Goal: Task Accomplishment & Management: Manage account settings

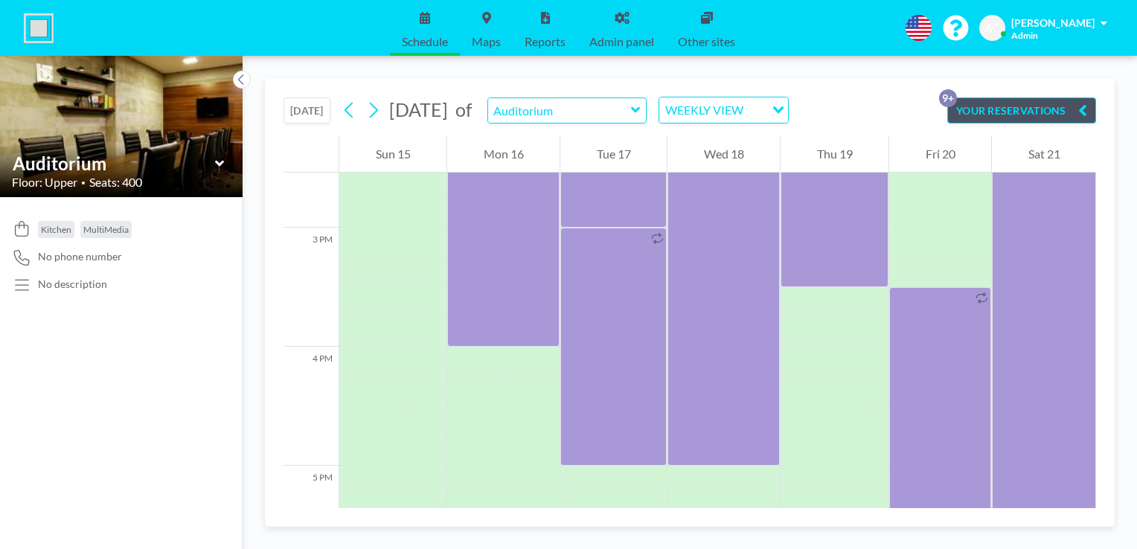
scroll to position [1686, 0]
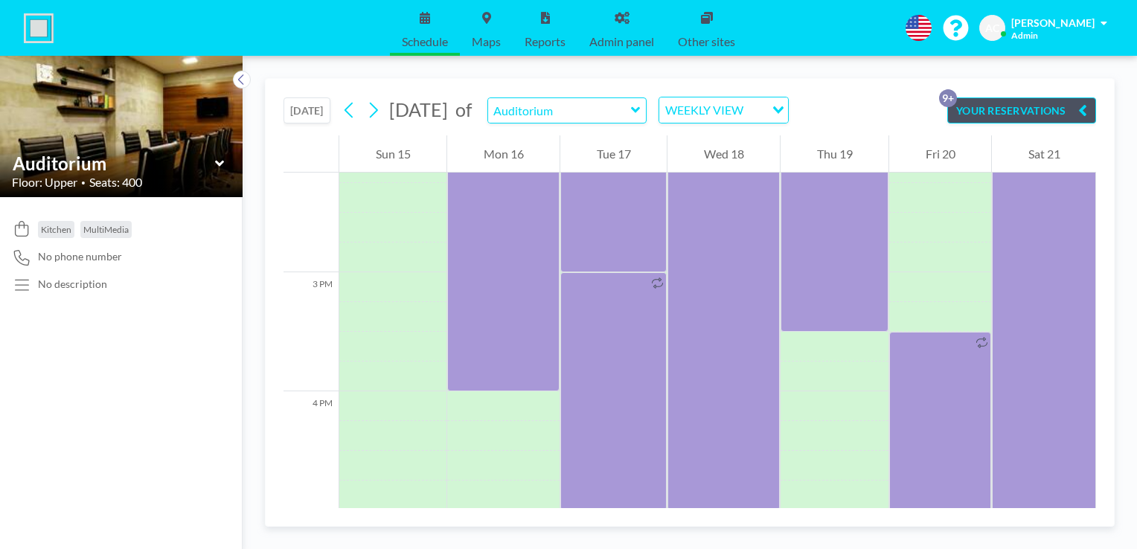
click at [301, 109] on button "[DATE]" at bounding box center [307, 110] width 47 height 26
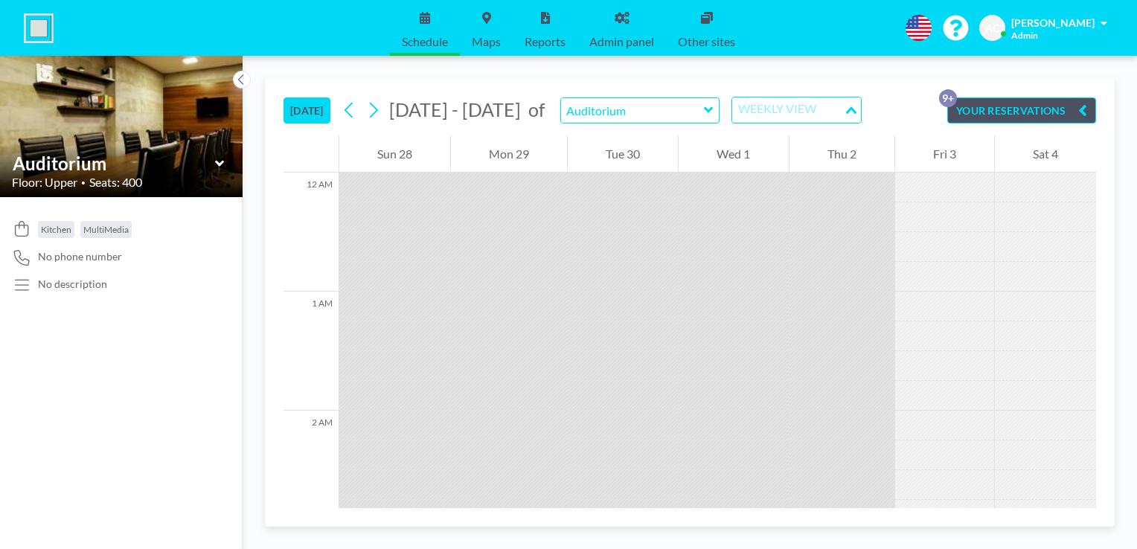
click at [786, 112] on div "WEEKLY VIEW" at bounding box center [788, 108] width 112 height 22
click at [776, 135] on li "DAILY VIEW" at bounding box center [783, 136] width 127 height 22
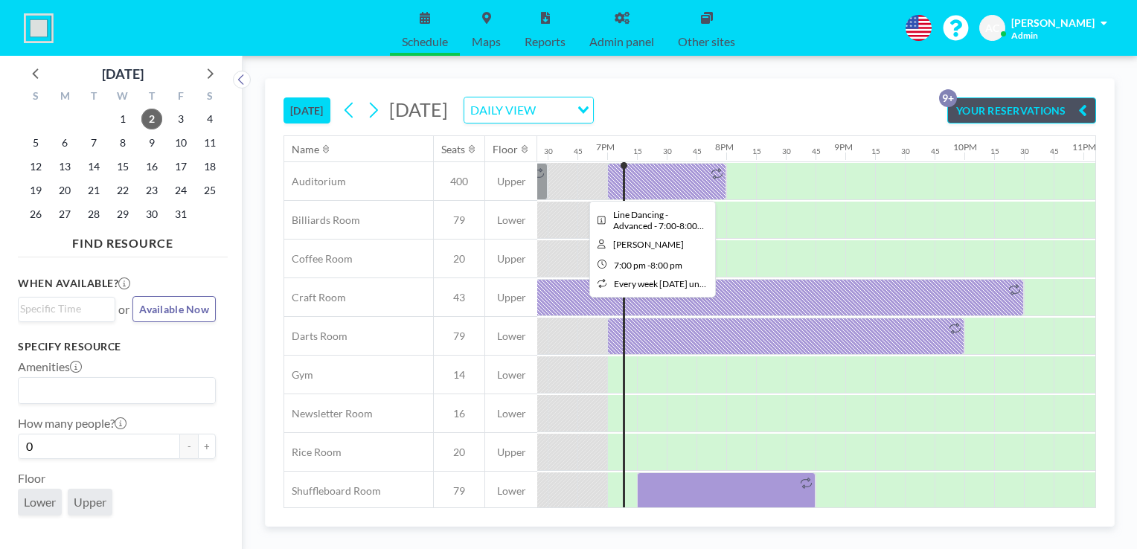
scroll to position [0, 2233]
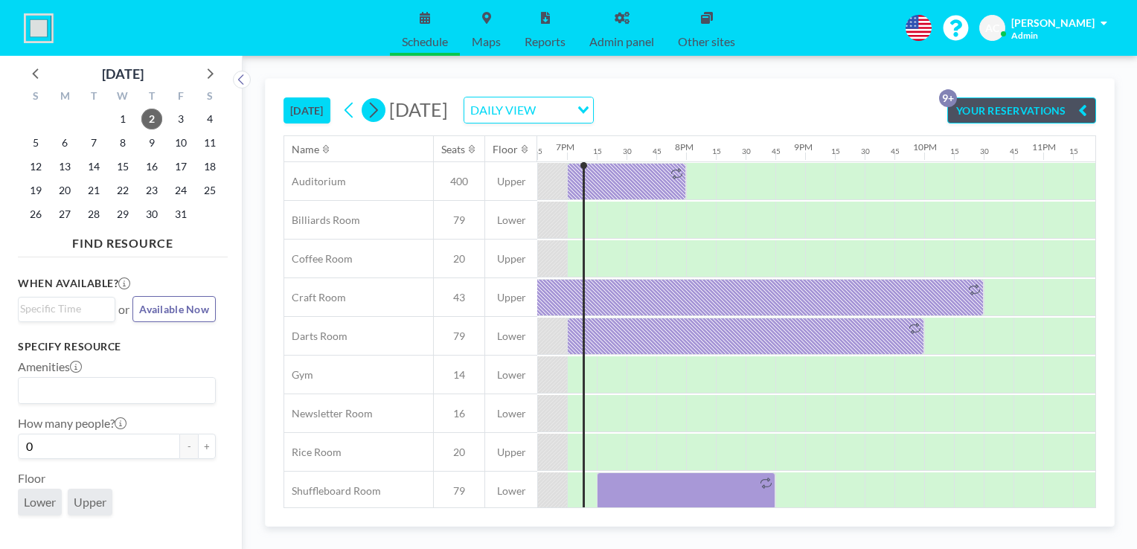
click at [380, 106] on icon at bounding box center [373, 110] width 14 height 22
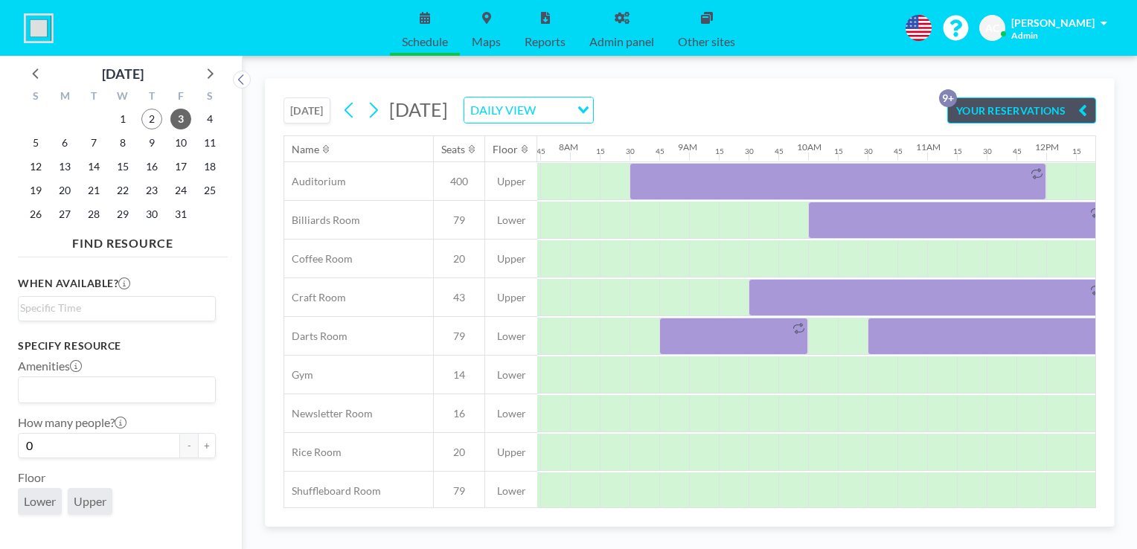
scroll to position [0, 923]
click at [356, 107] on icon at bounding box center [349, 110] width 14 height 22
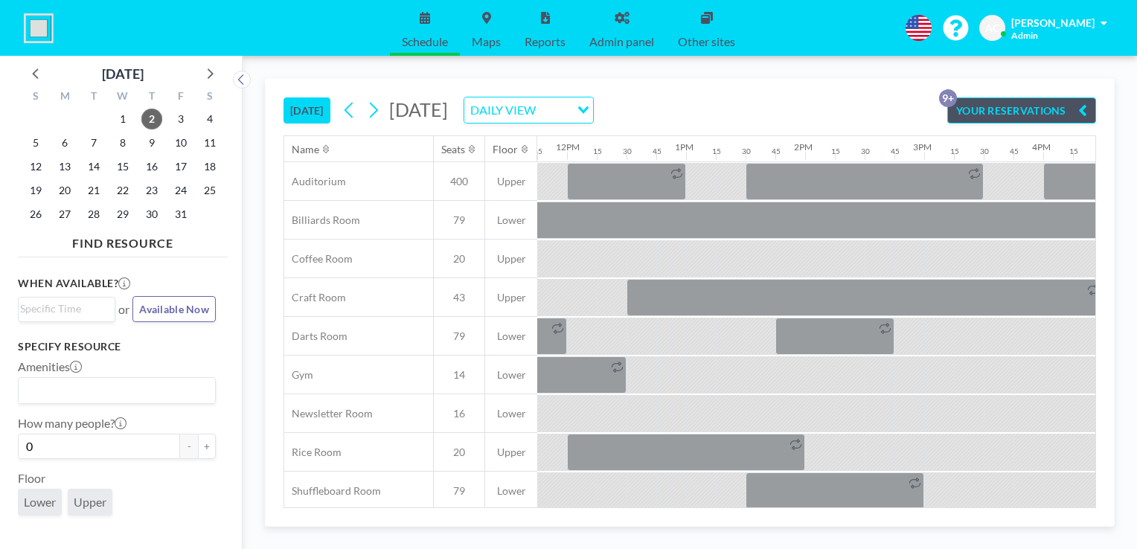
scroll to position [0, 1390]
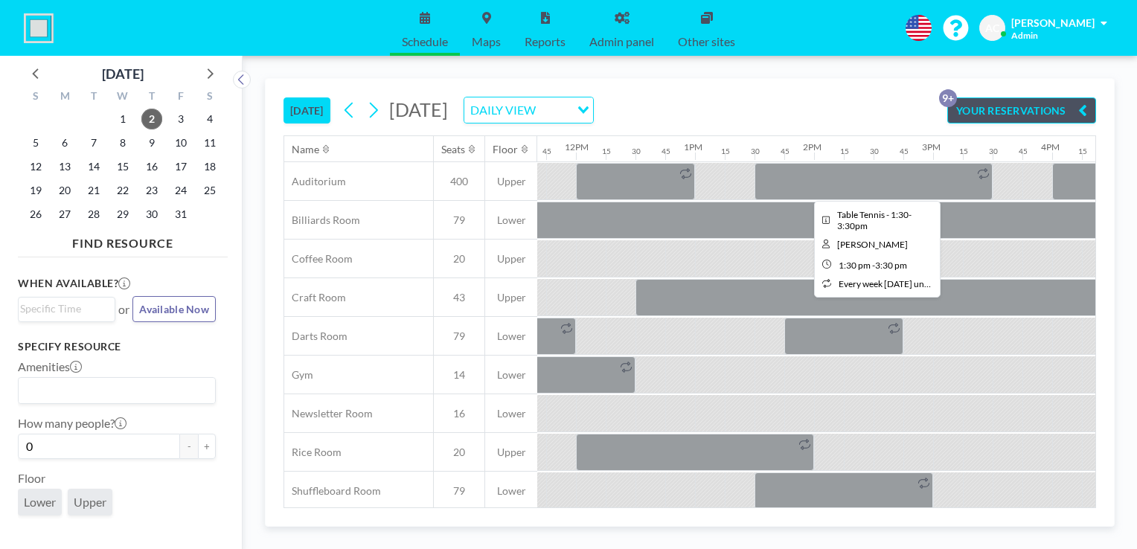
click at [840, 173] on div at bounding box center [874, 181] width 238 height 37
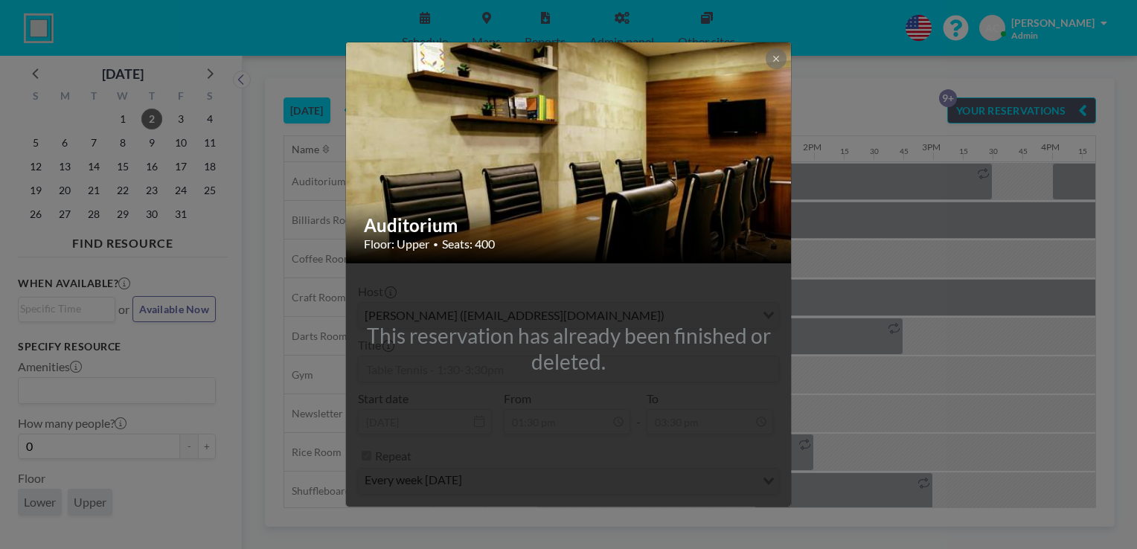
click at [902, 77] on div "Auditorium Floor: Upper • Seats: 400 This reservation has already been finished…" at bounding box center [568, 274] width 1137 height 549
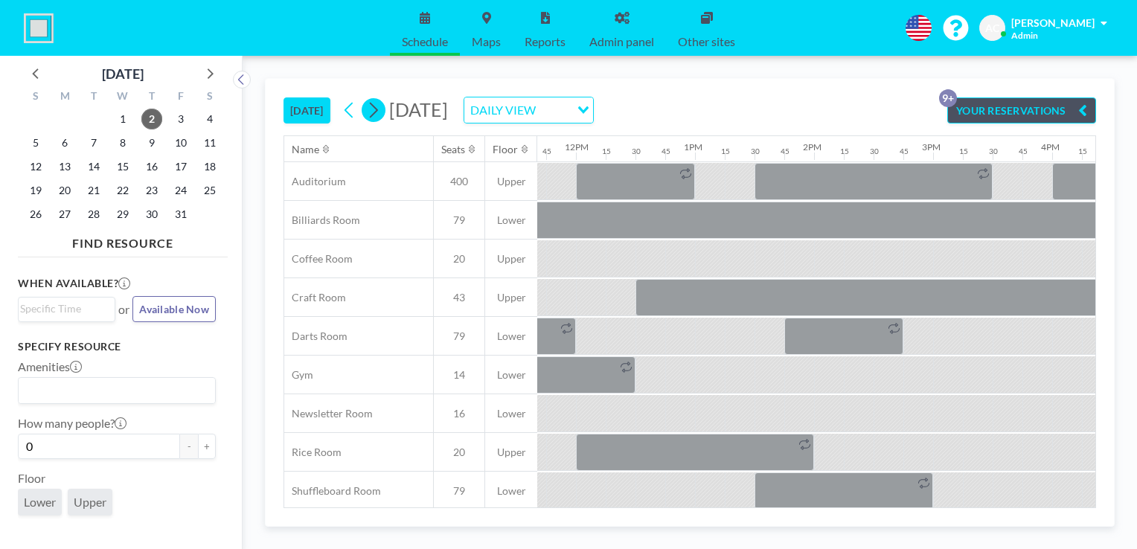
click at [380, 109] on icon at bounding box center [373, 110] width 14 height 22
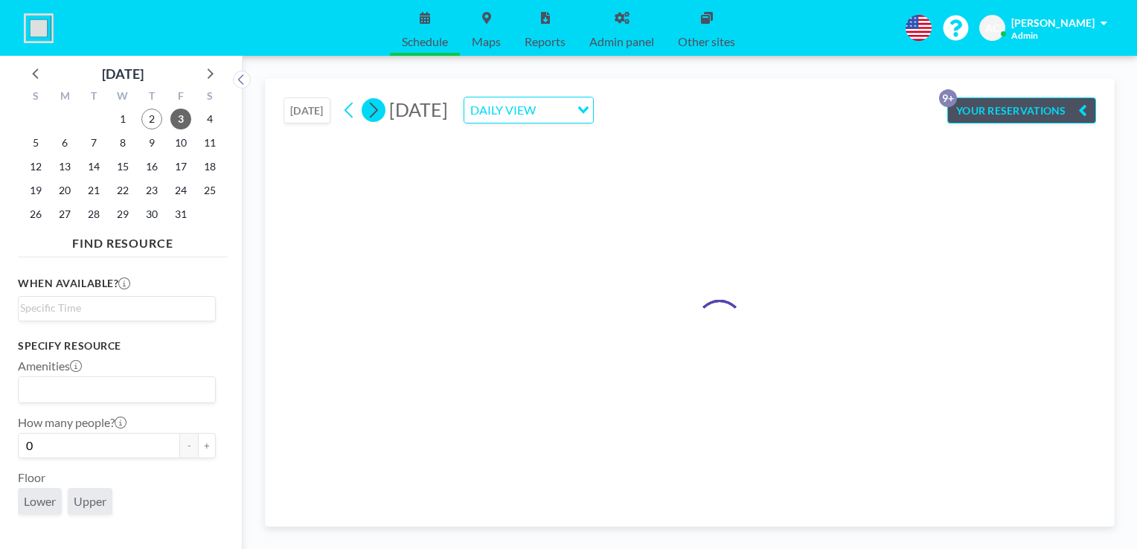
click at [380, 109] on icon at bounding box center [373, 110] width 14 height 22
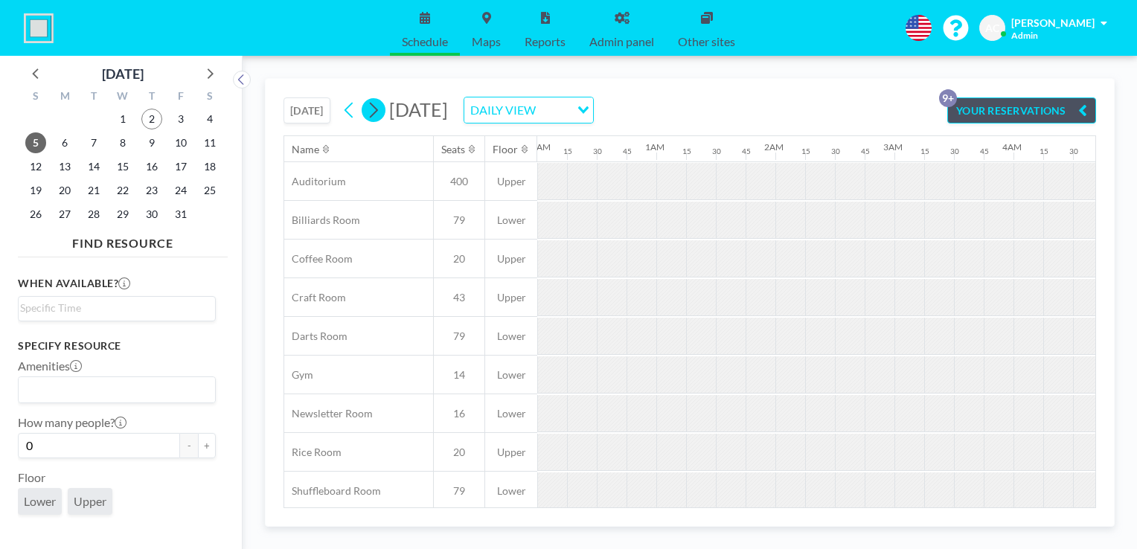
click at [380, 109] on icon at bounding box center [373, 110] width 14 height 22
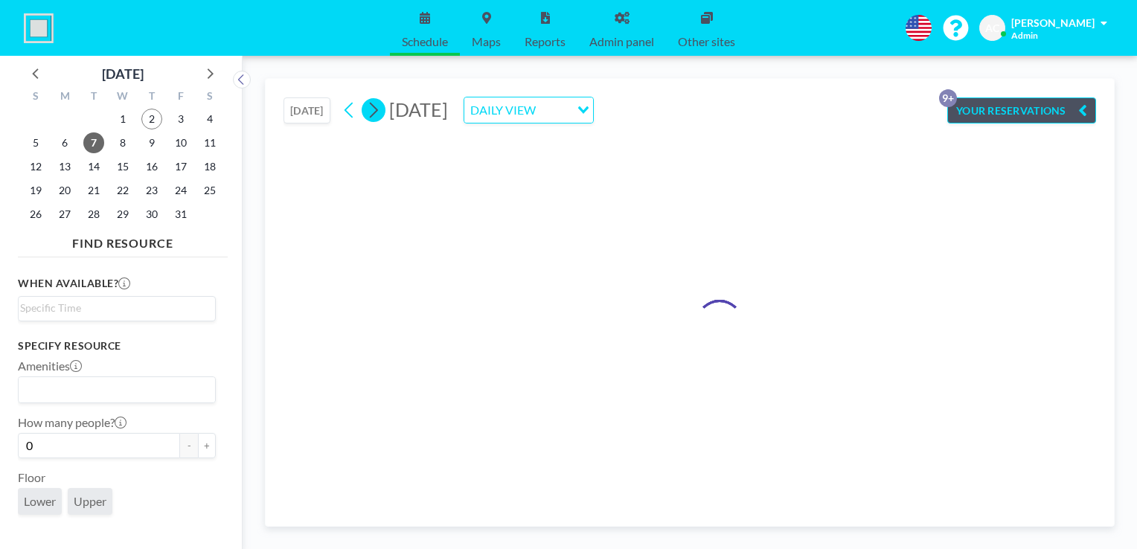
click at [380, 109] on icon at bounding box center [373, 110] width 14 height 22
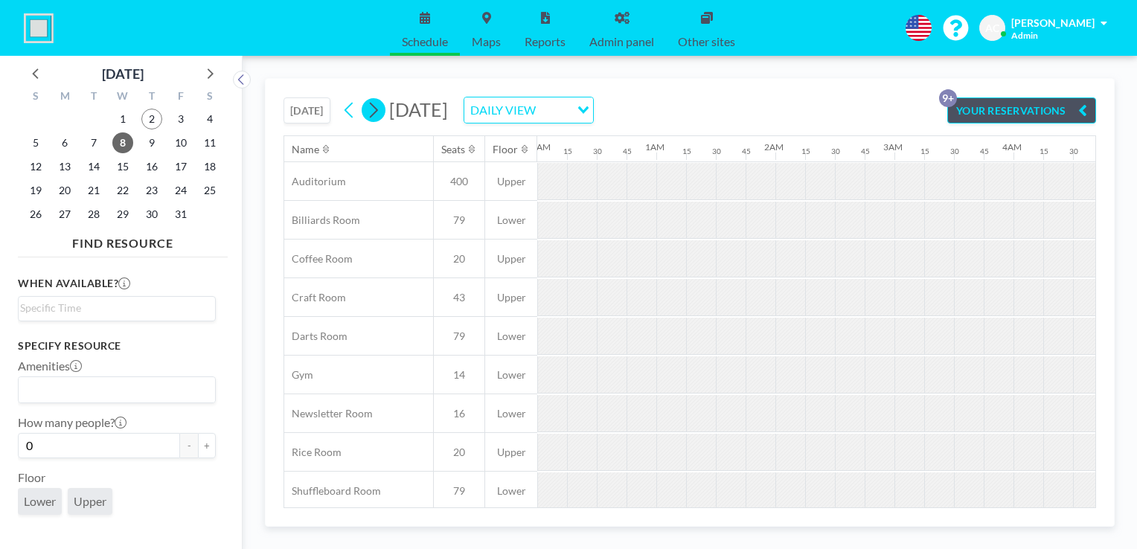
click at [380, 109] on icon at bounding box center [373, 110] width 14 height 22
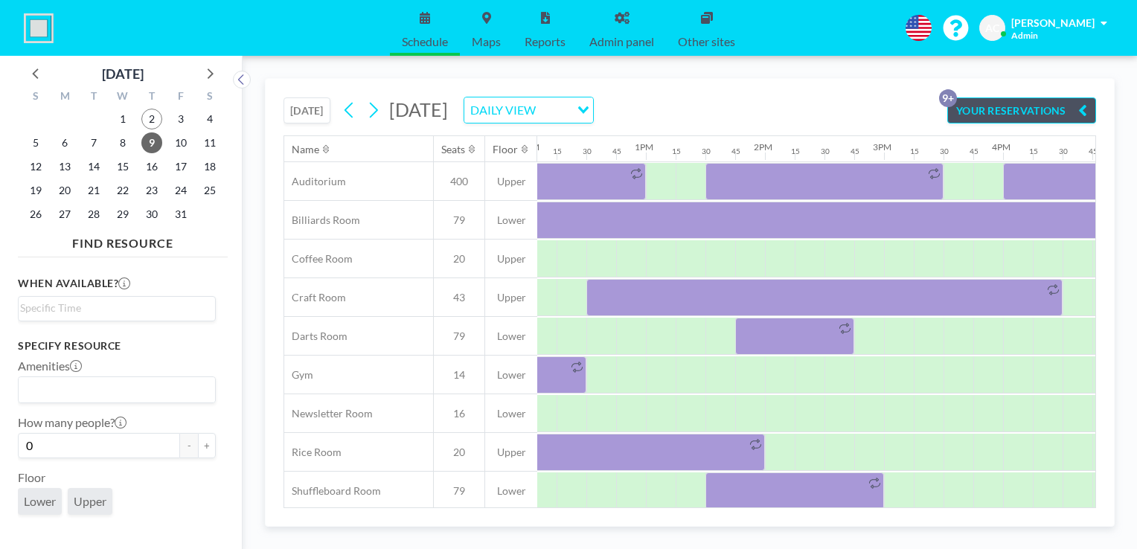
scroll to position [0, 1442]
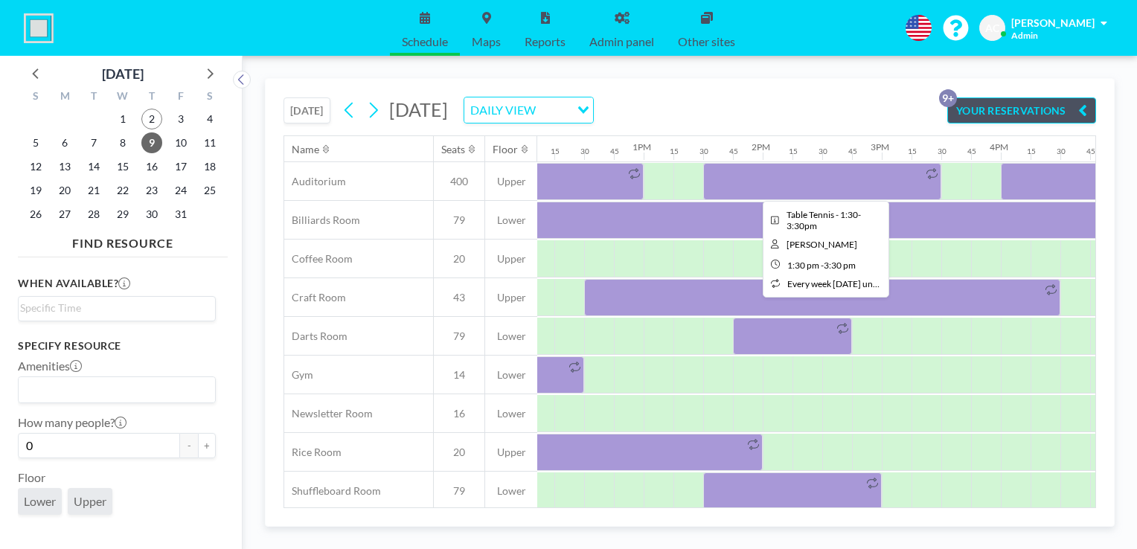
click at [774, 180] on div at bounding box center [822, 181] width 238 height 37
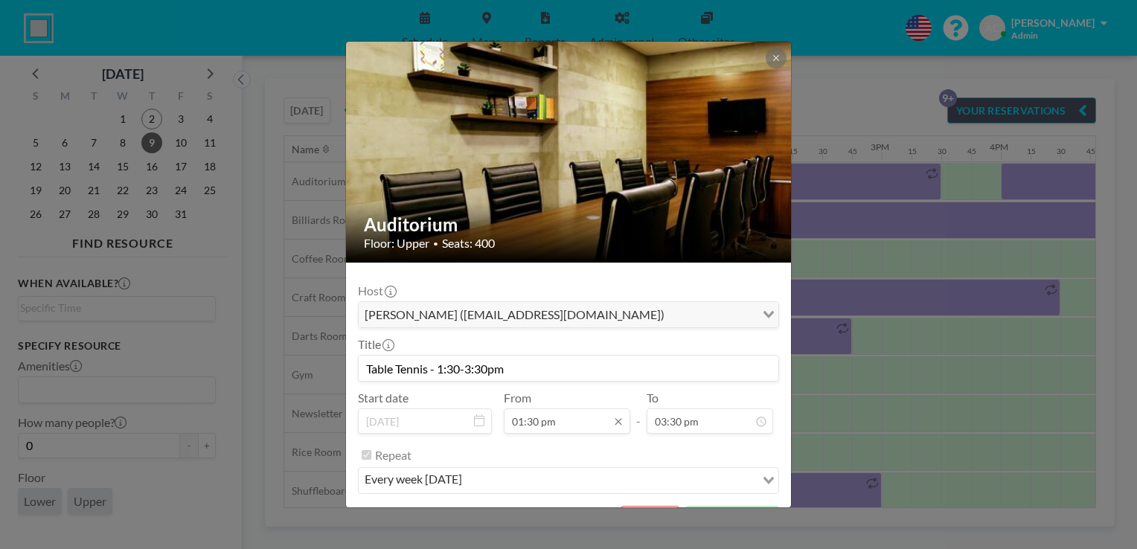
scroll to position [1430, 0]
click at [460, 364] on input "Table Tennis - 1:30-3:30pm" at bounding box center [569, 368] width 420 height 25
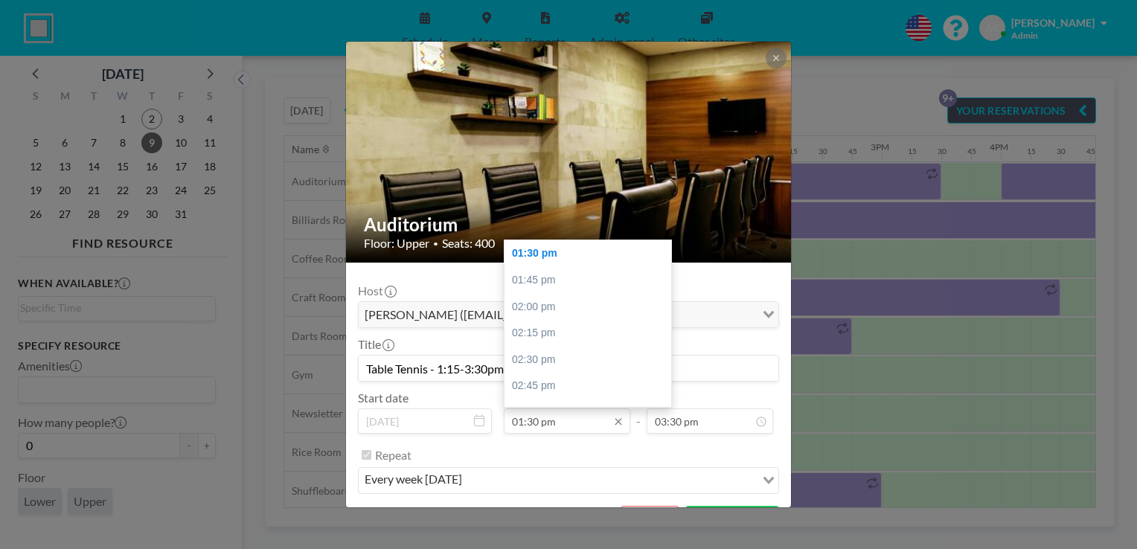
type input "Table Tennis - 1:15-3:30pm"
click at [542, 420] on input "01:30 pm" at bounding box center [567, 421] width 127 height 25
click at [534, 420] on input "01:30 pm" at bounding box center [567, 421] width 127 height 25
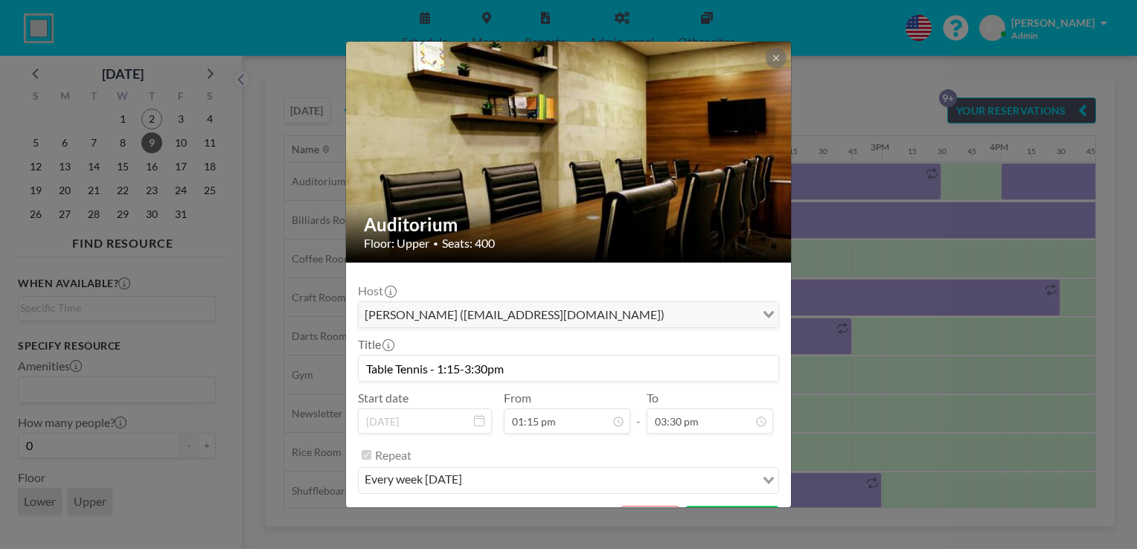
type input "01:15 pm"
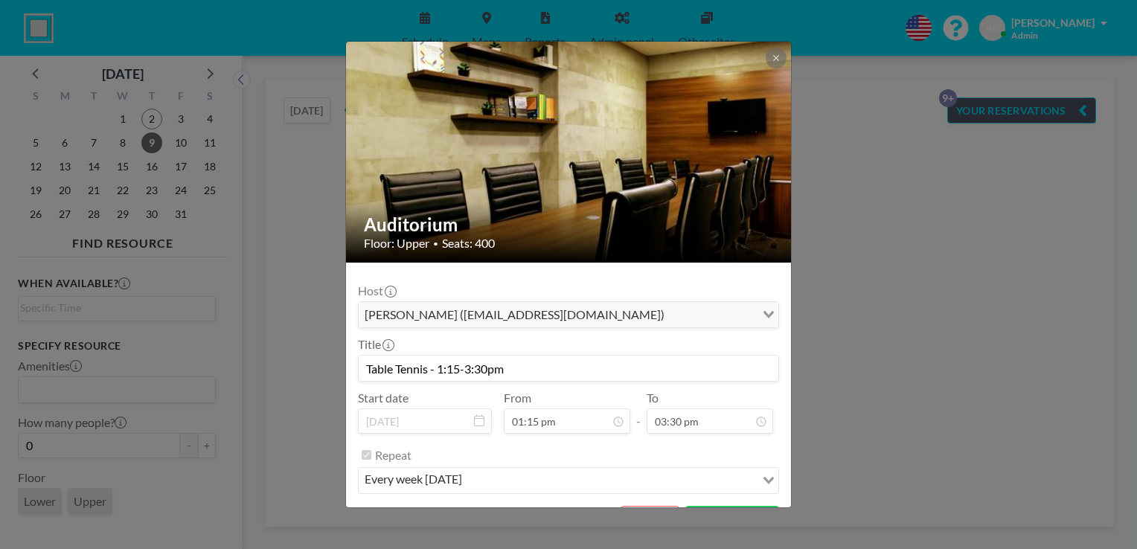
click at [682, 451] on div "Repeat" at bounding box center [577, 455] width 404 height 25
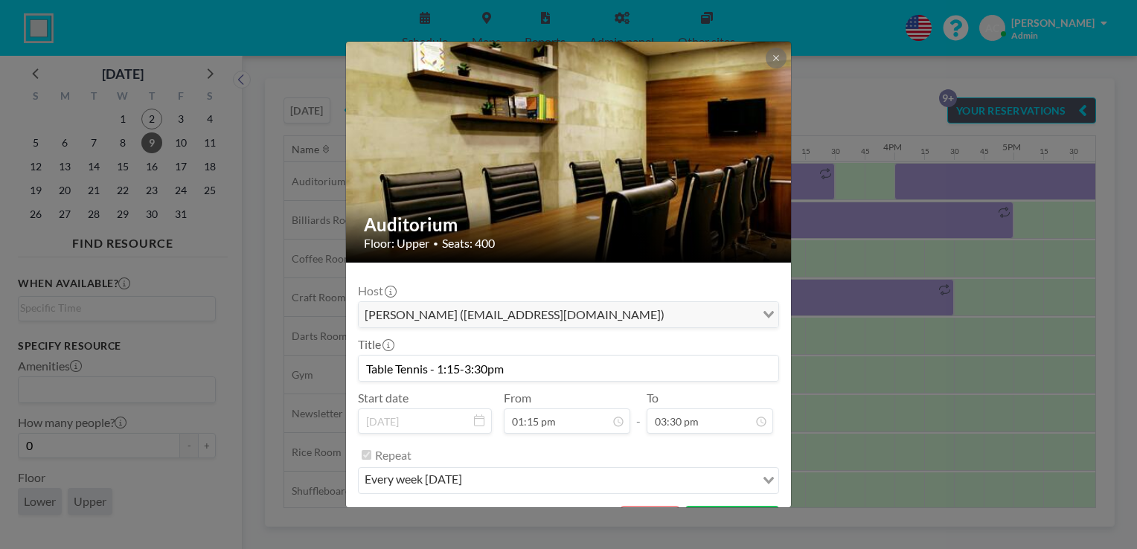
scroll to position [34, 0]
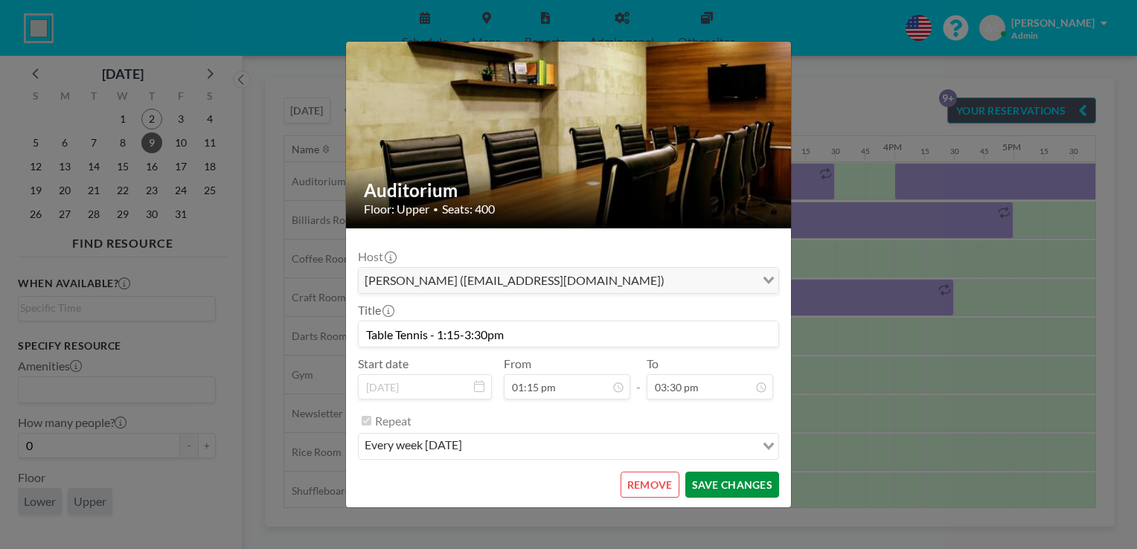
click at [727, 482] on button "SAVE CHANGES" at bounding box center [732, 485] width 94 height 26
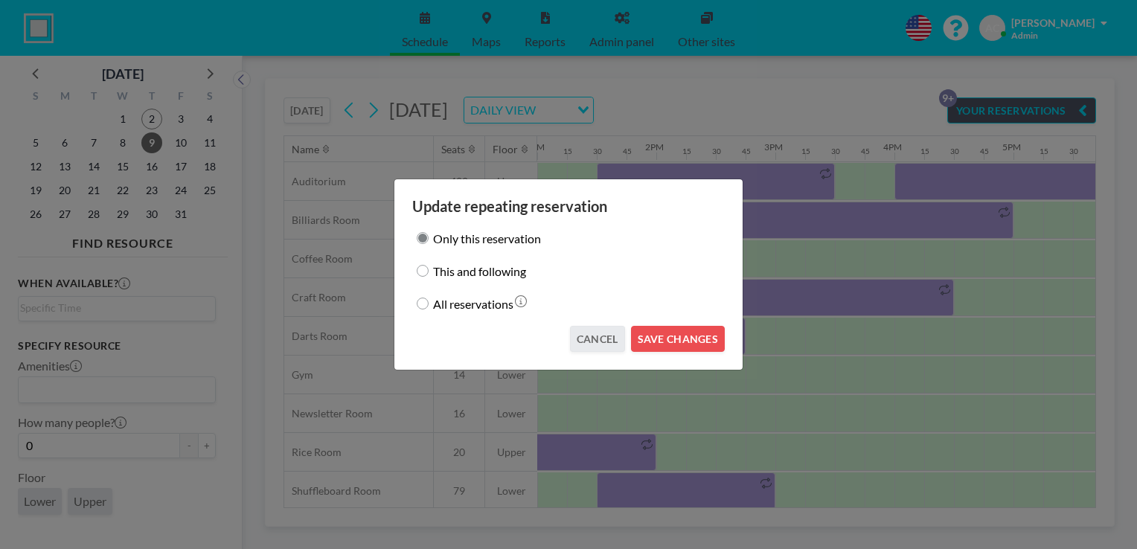
click at [426, 269] on input "This and following" at bounding box center [423, 271] width 12 height 12
radio input "true"
click at [653, 341] on button "SAVE CHANGES" at bounding box center [678, 339] width 94 height 26
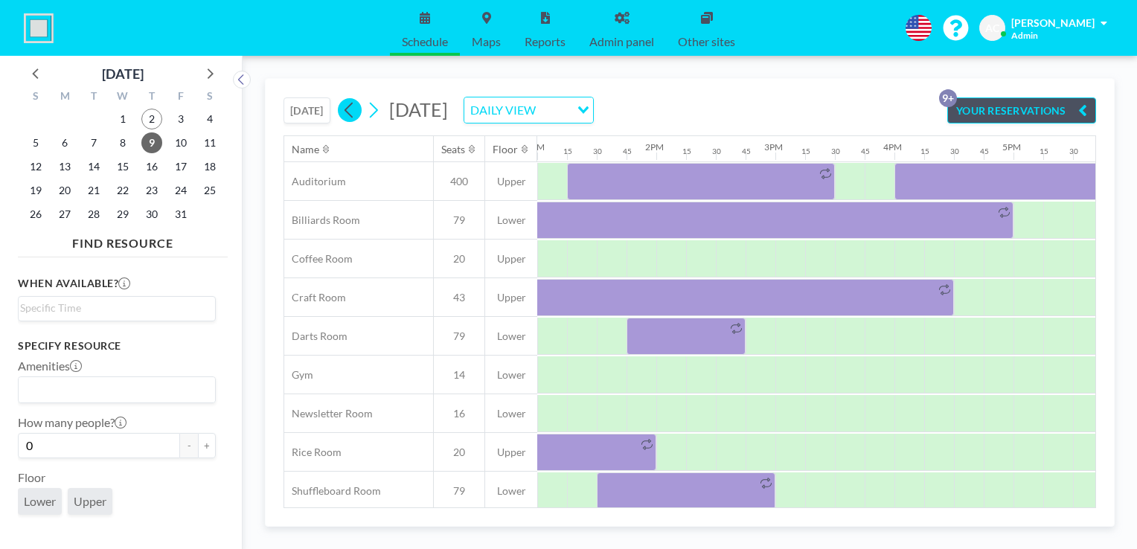
click at [347, 106] on icon at bounding box center [349, 110] width 14 height 22
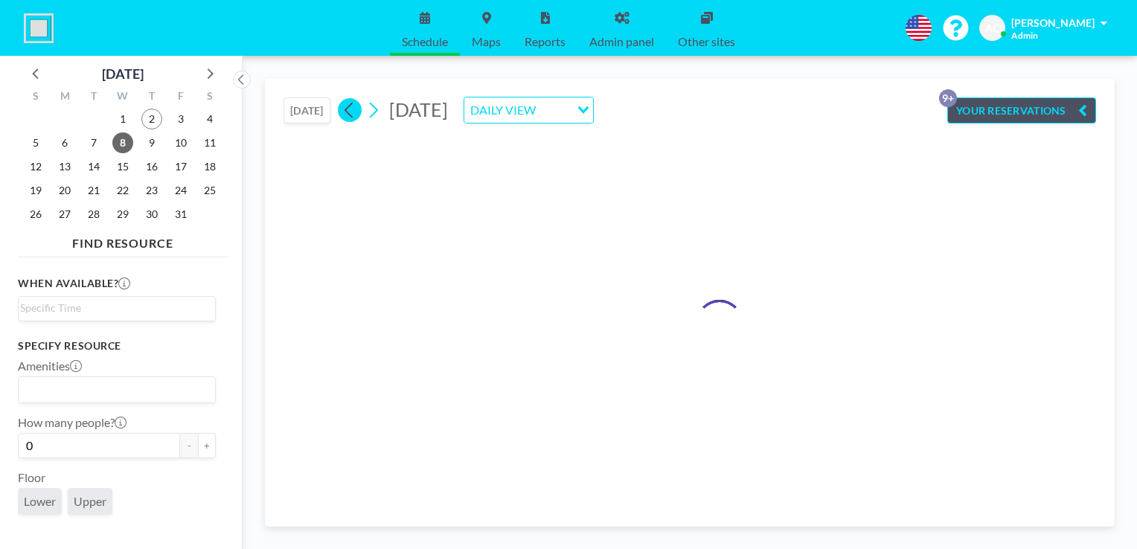
click at [347, 106] on icon at bounding box center [349, 110] width 14 height 22
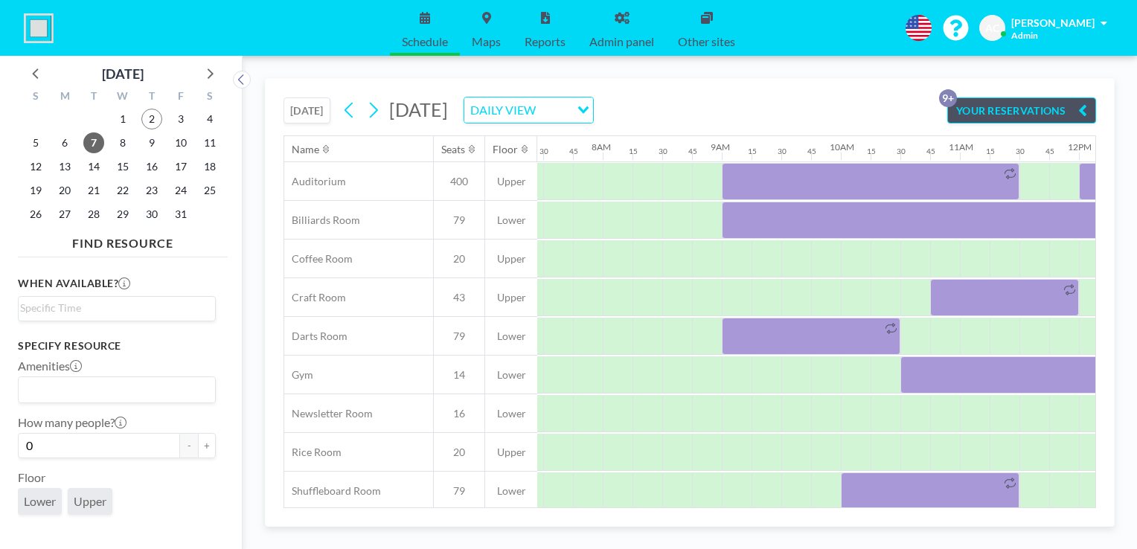
scroll to position [0, 923]
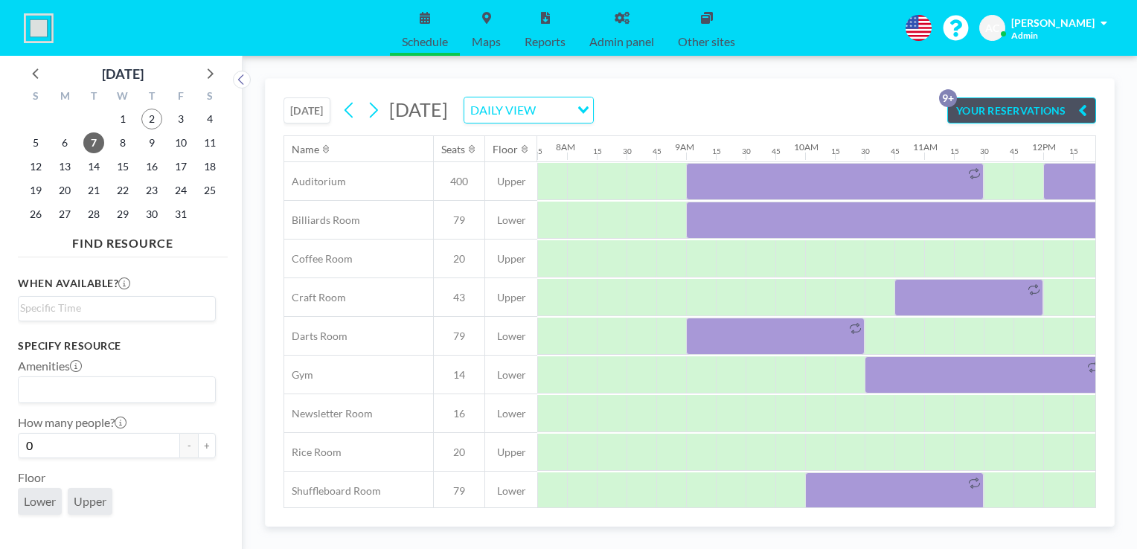
click at [319, 109] on button "[DATE]" at bounding box center [307, 110] width 47 height 26
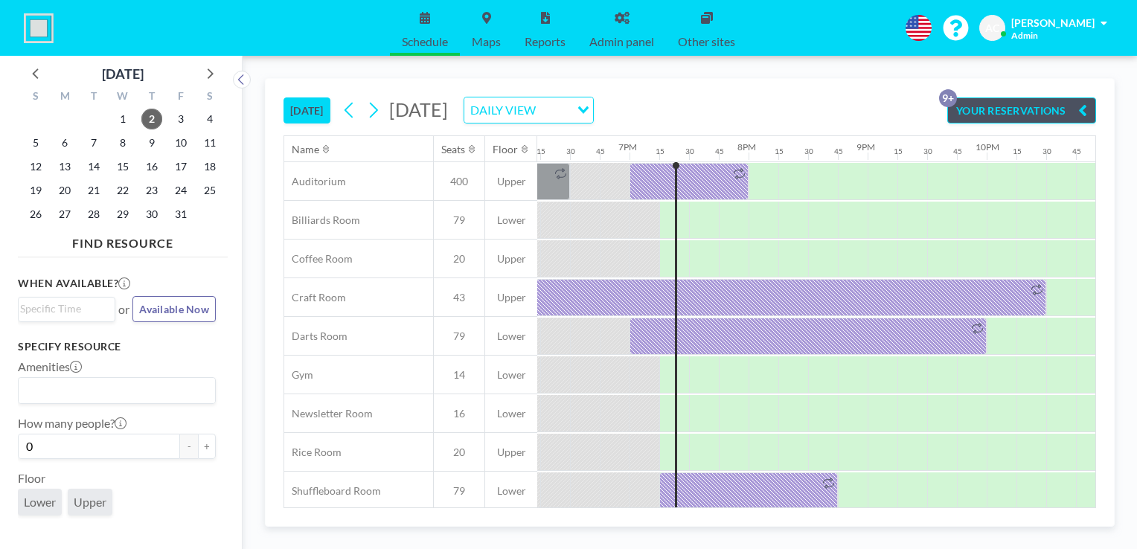
scroll to position [0, 2262]
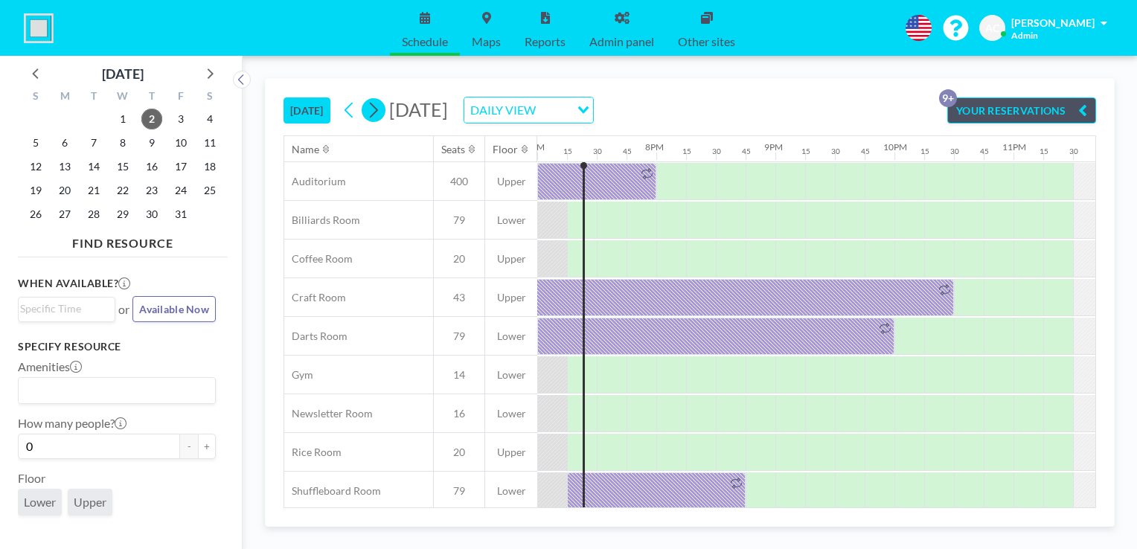
click at [378, 115] on icon at bounding box center [373, 110] width 14 height 22
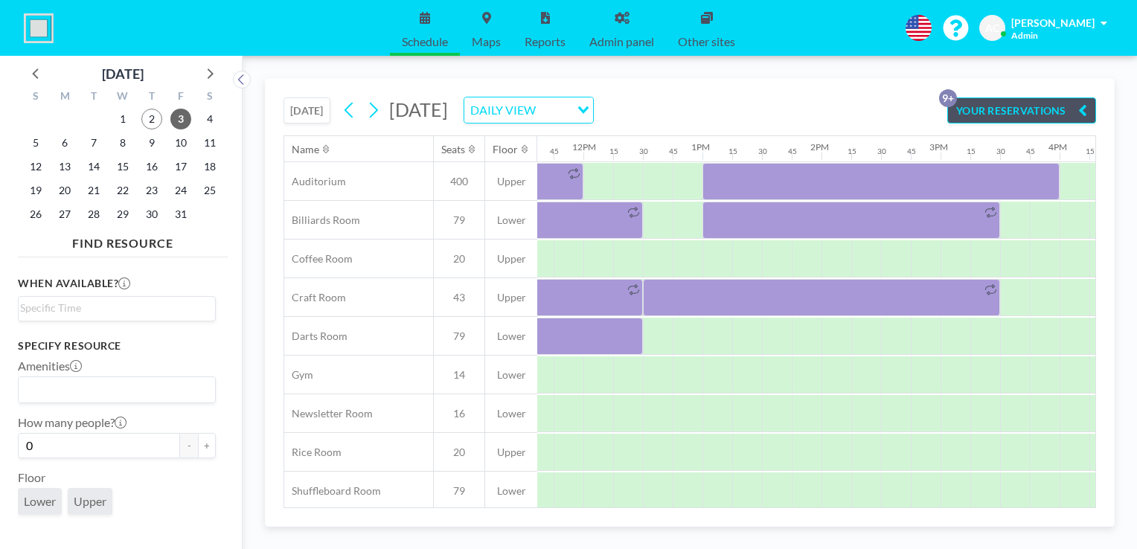
scroll to position [0, 1399]
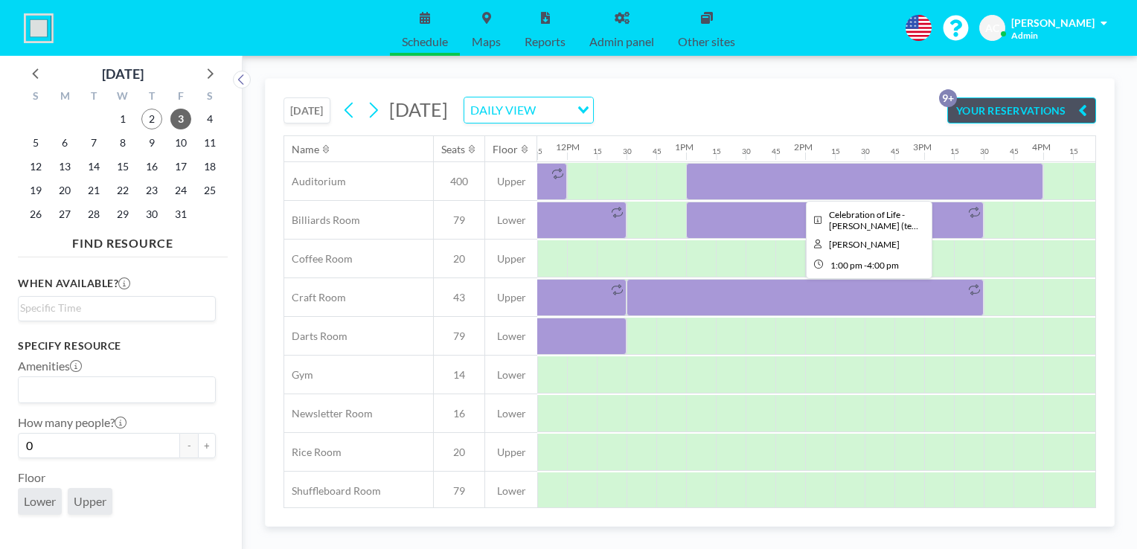
click at [839, 171] on div at bounding box center [864, 181] width 357 height 37
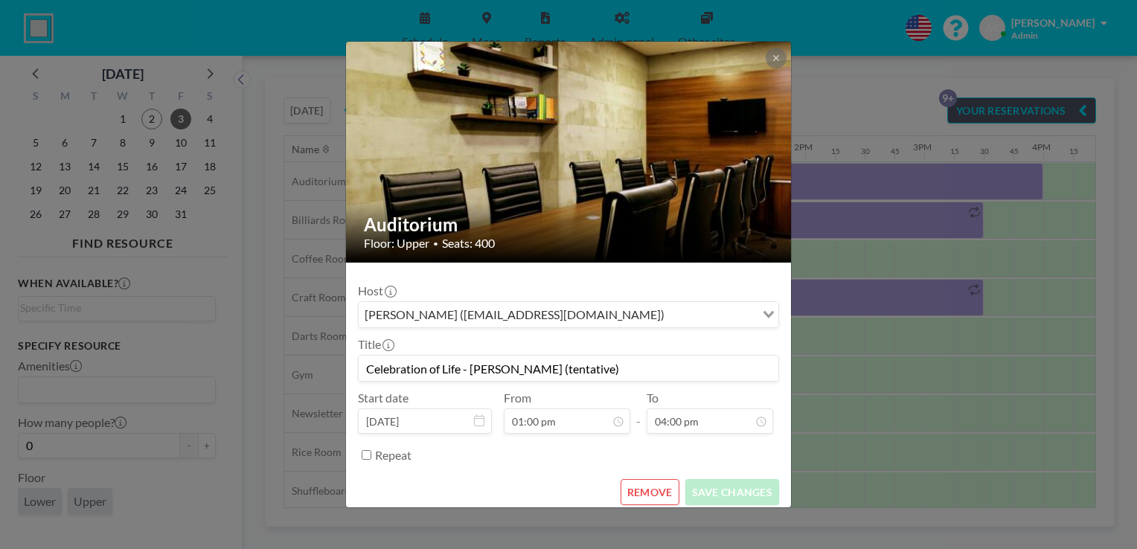
click at [655, 367] on input "Celebration of Life - [PERSON_NAME] (tentative)" at bounding box center [569, 368] width 420 height 25
type input "Celebration of Life - [PERSON_NAME]"
click at [747, 488] on button "SAVE CHANGES" at bounding box center [732, 492] width 94 height 26
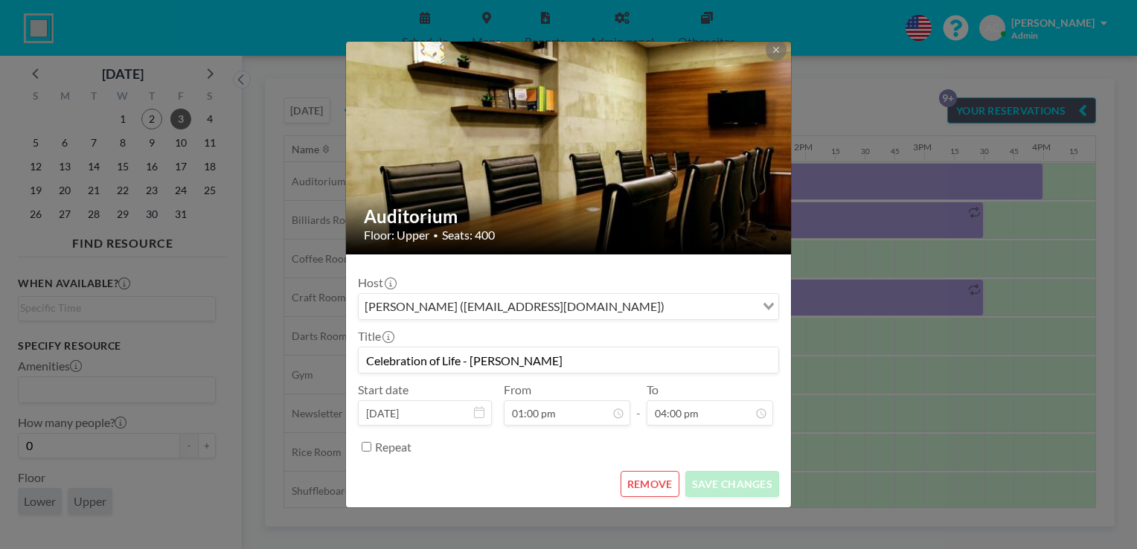
click at [861, 383] on div "Auditorium Floor: Upper • Seats: 400 Host [PERSON_NAME] ([EMAIL_ADDRESS][DOMAIN…" at bounding box center [568, 274] width 1137 height 549
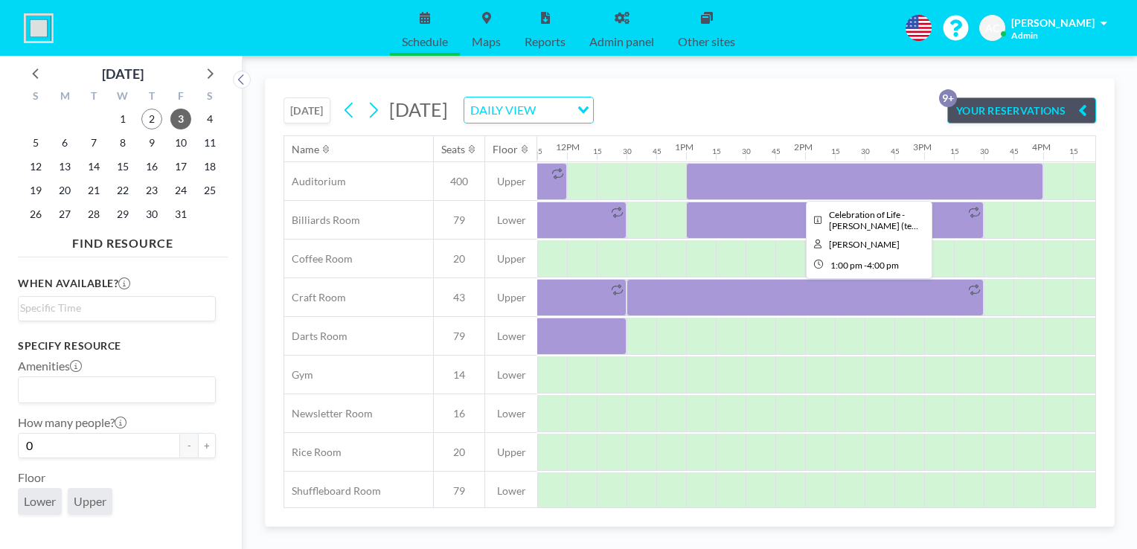
click at [783, 178] on div at bounding box center [864, 181] width 357 height 37
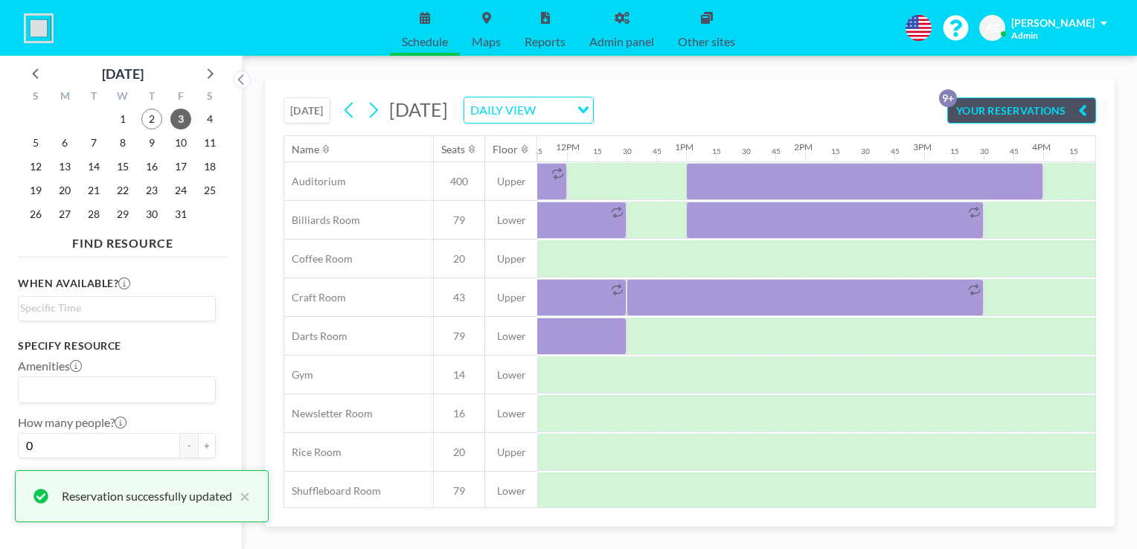
click at [659, 363] on div at bounding box center [671, 374] width 30 height 36
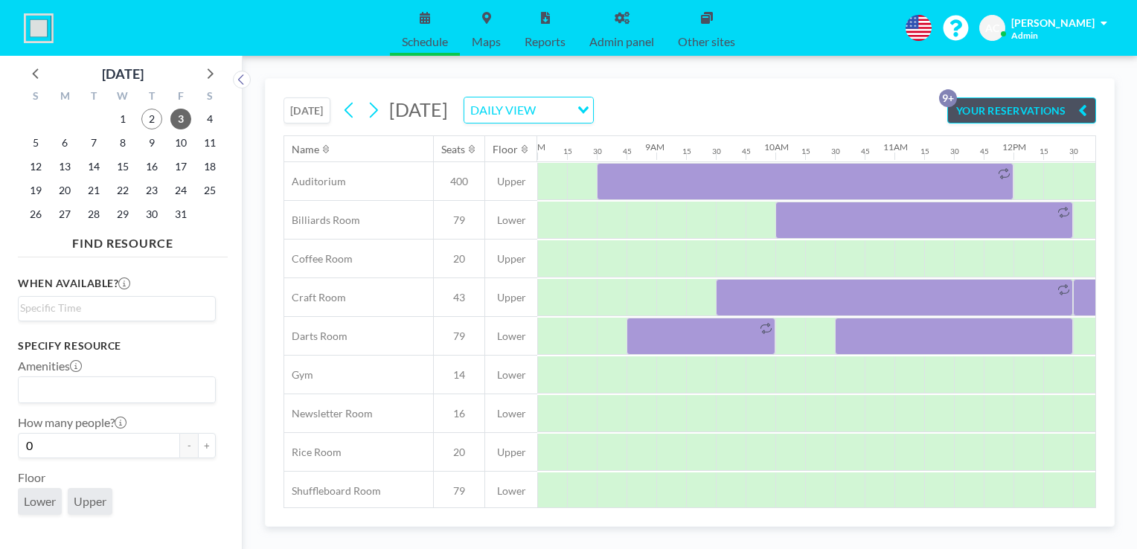
scroll to position [0, 1656]
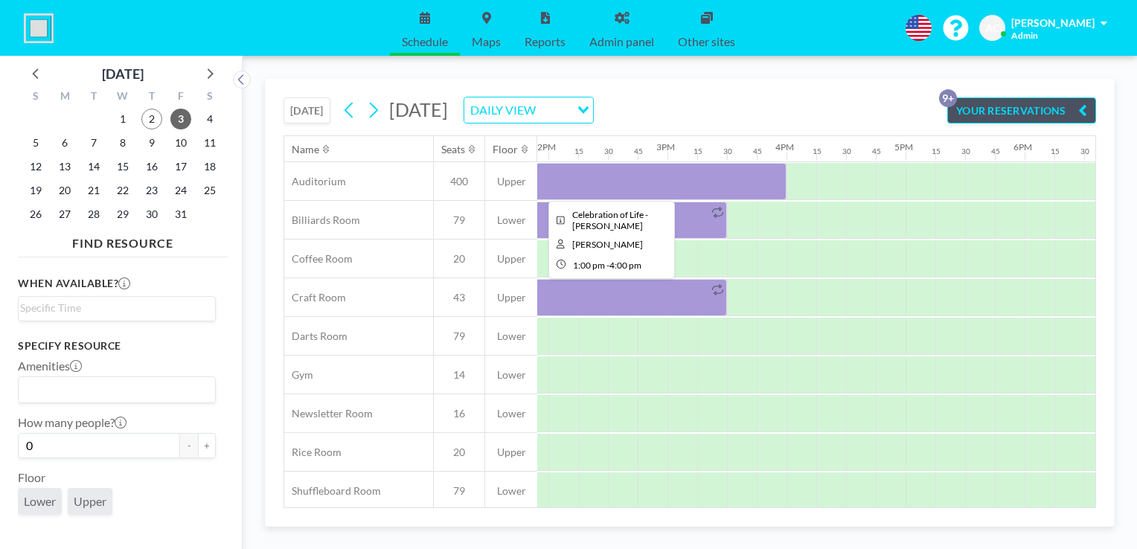
click at [743, 172] on div at bounding box center [607, 181] width 357 height 37
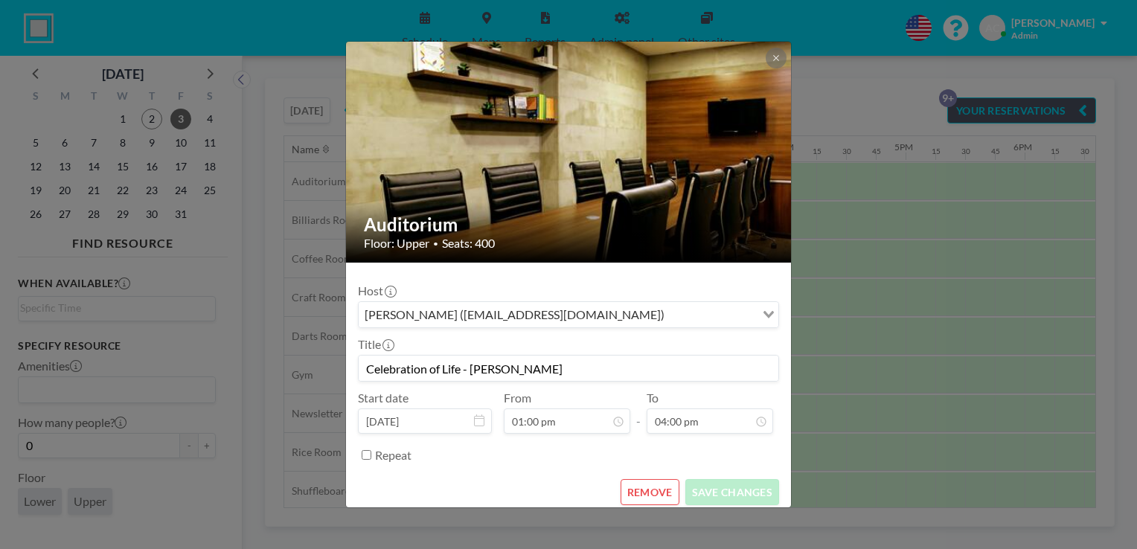
scroll to position [1695, 0]
click at [831, 388] on div "Auditorium Floor: Upper • Seats: 400 Host [PERSON_NAME] ([EMAIL_ADDRESS][DOMAIN…" at bounding box center [568, 274] width 1137 height 549
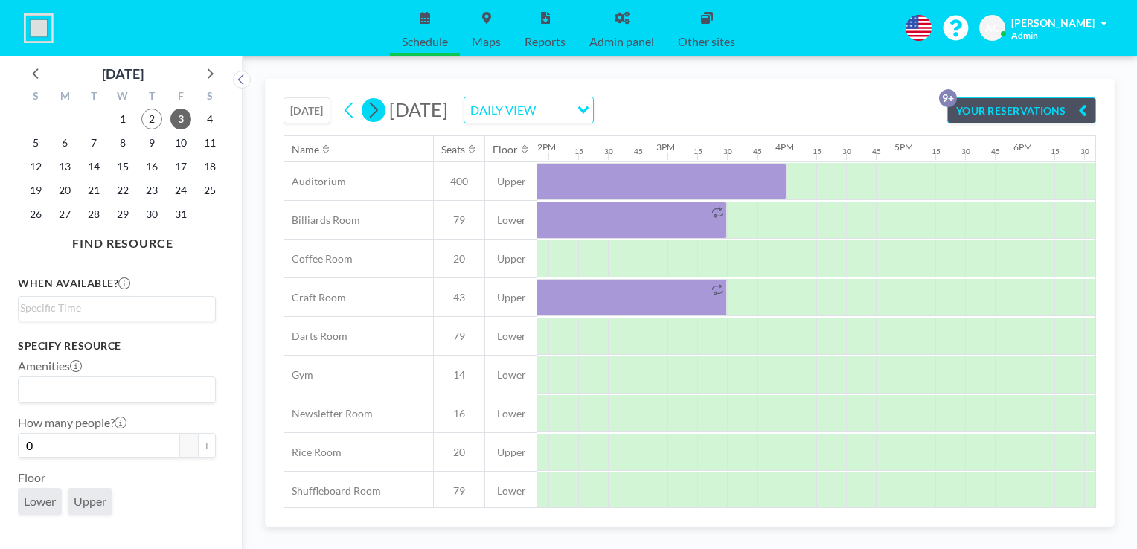
click at [377, 110] on icon at bounding box center [373, 110] width 14 height 22
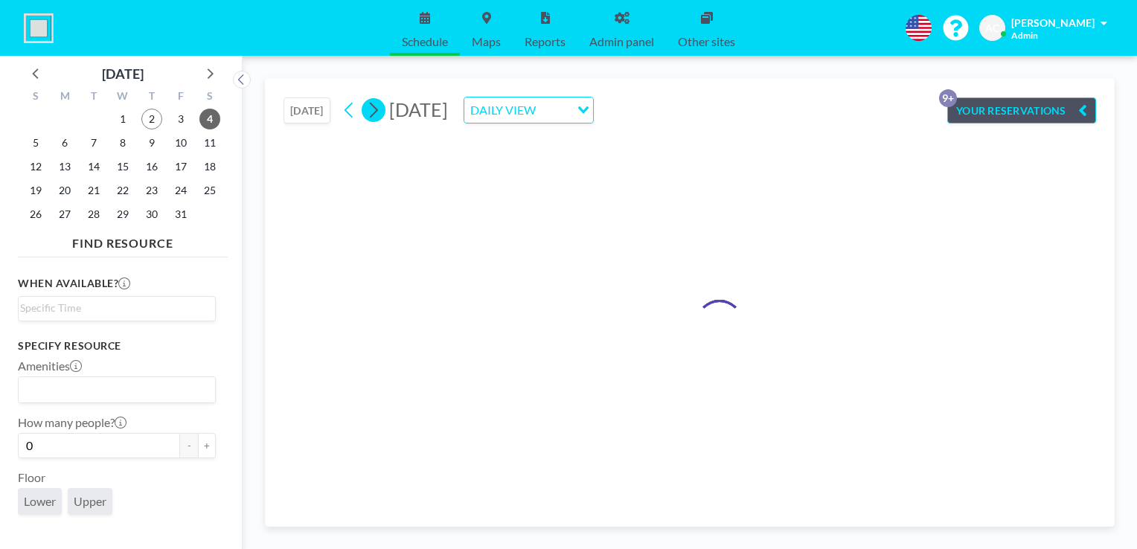
click at [377, 110] on icon at bounding box center [373, 110] width 14 height 22
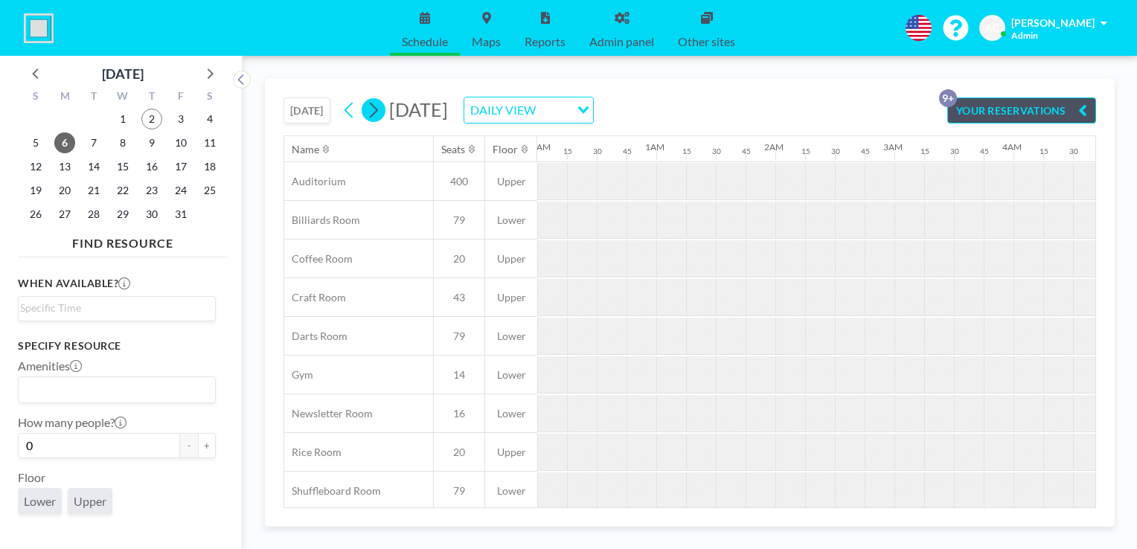
click at [377, 110] on icon at bounding box center [373, 110] width 14 height 22
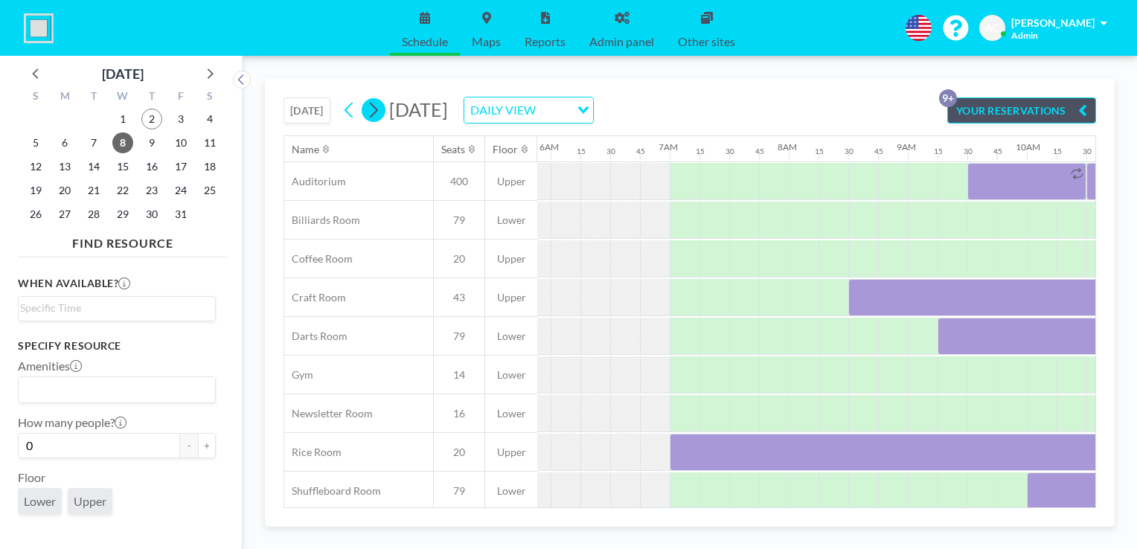
scroll to position [0, 923]
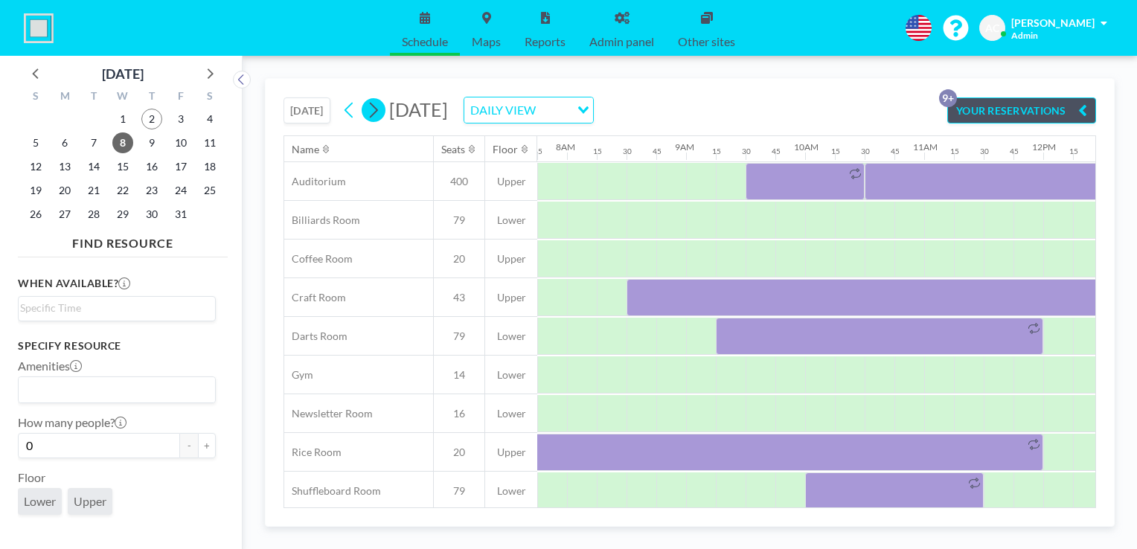
click at [377, 110] on icon at bounding box center [373, 110] width 14 height 22
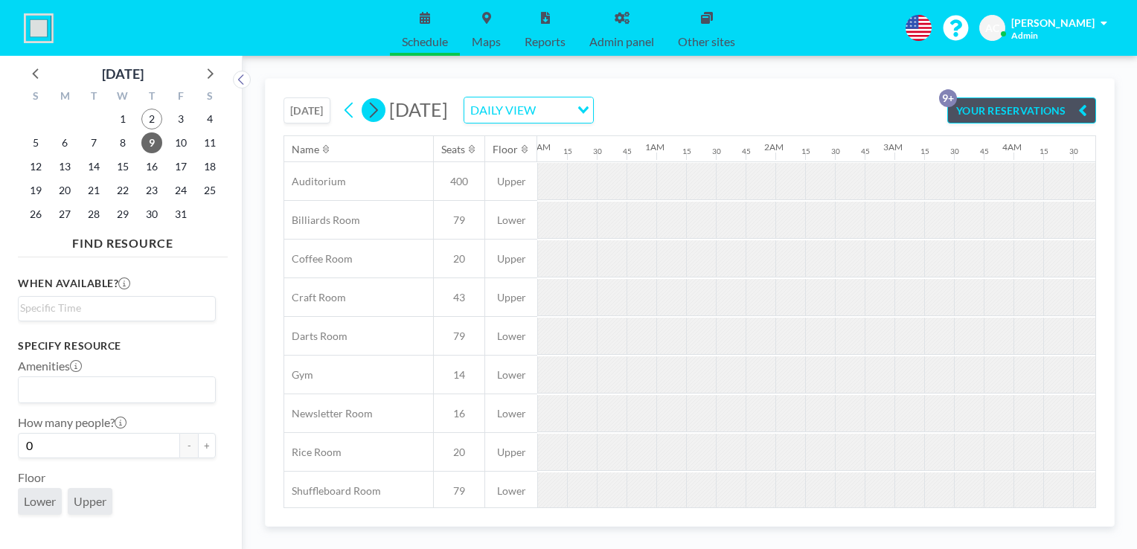
scroll to position [0, 393]
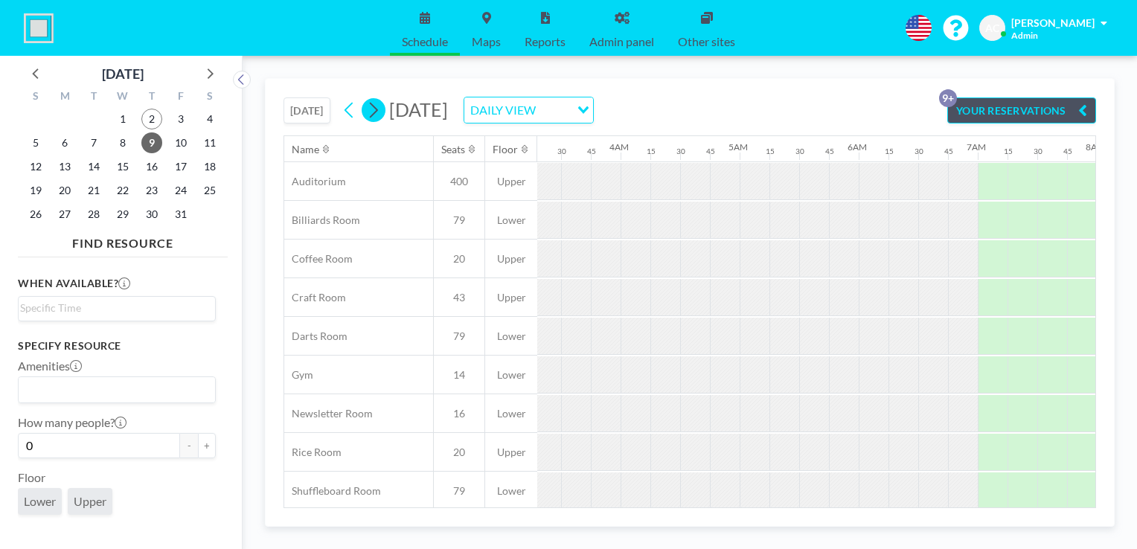
click at [377, 110] on icon at bounding box center [373, 110] width 14 height 22
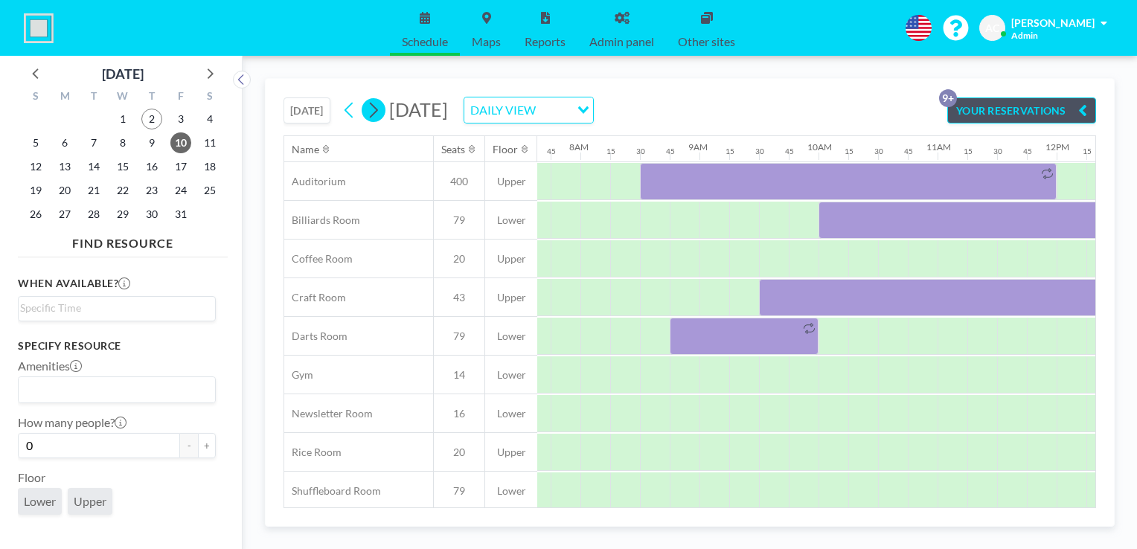
scroll to position [0, 923]
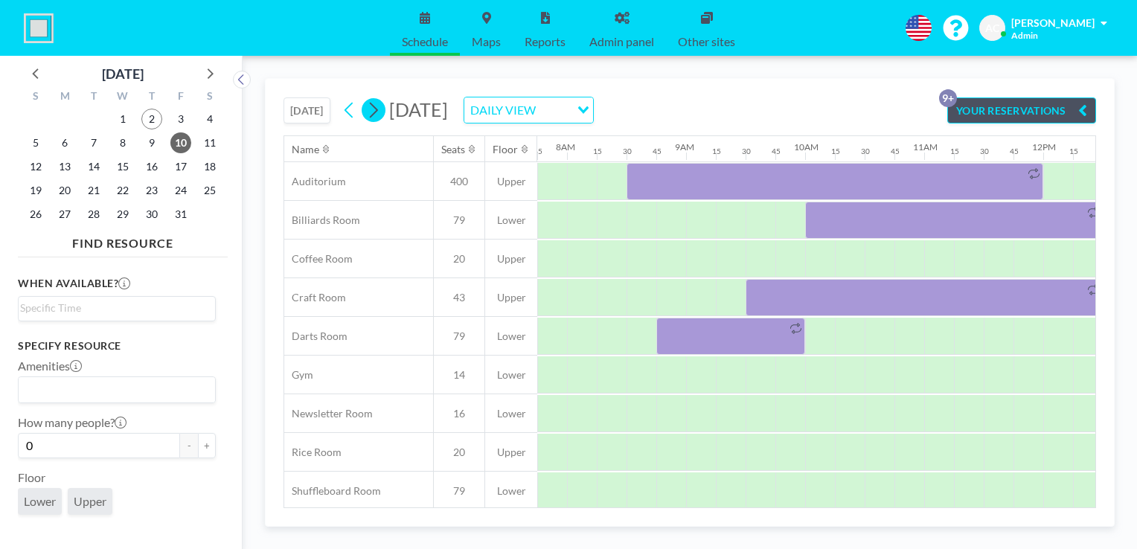
click at [377, 110] on icon at bounding box center [373, 110] width 14 height 22
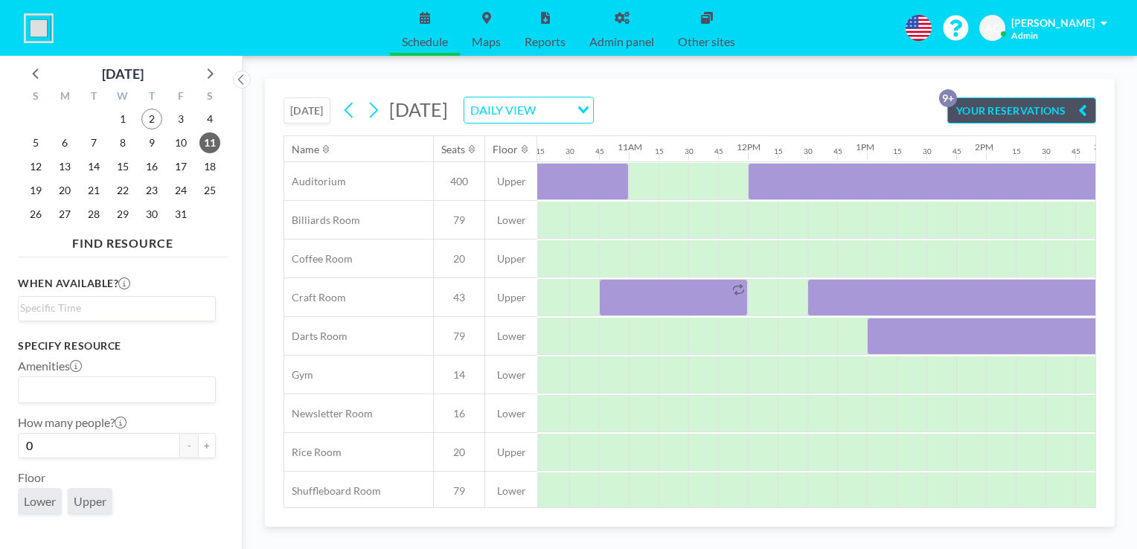
scroll to position [0, 1216]
click at [373, 112] on icon at bounding box center [373, 110] width 14 height 22
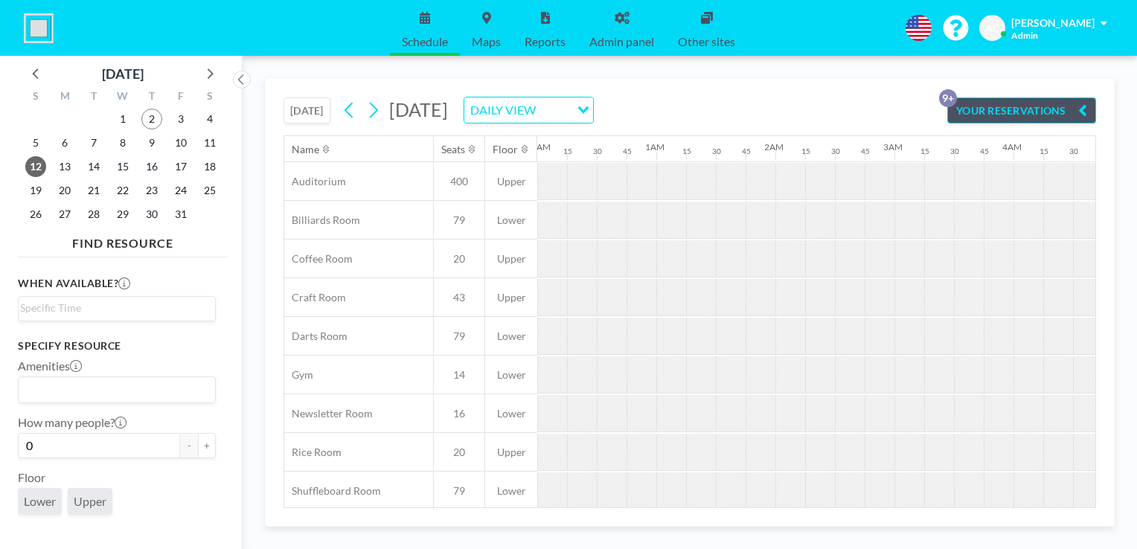
scroll to position [0, 923]
